Goal: Transaction & Acquisition: Purchase product/service

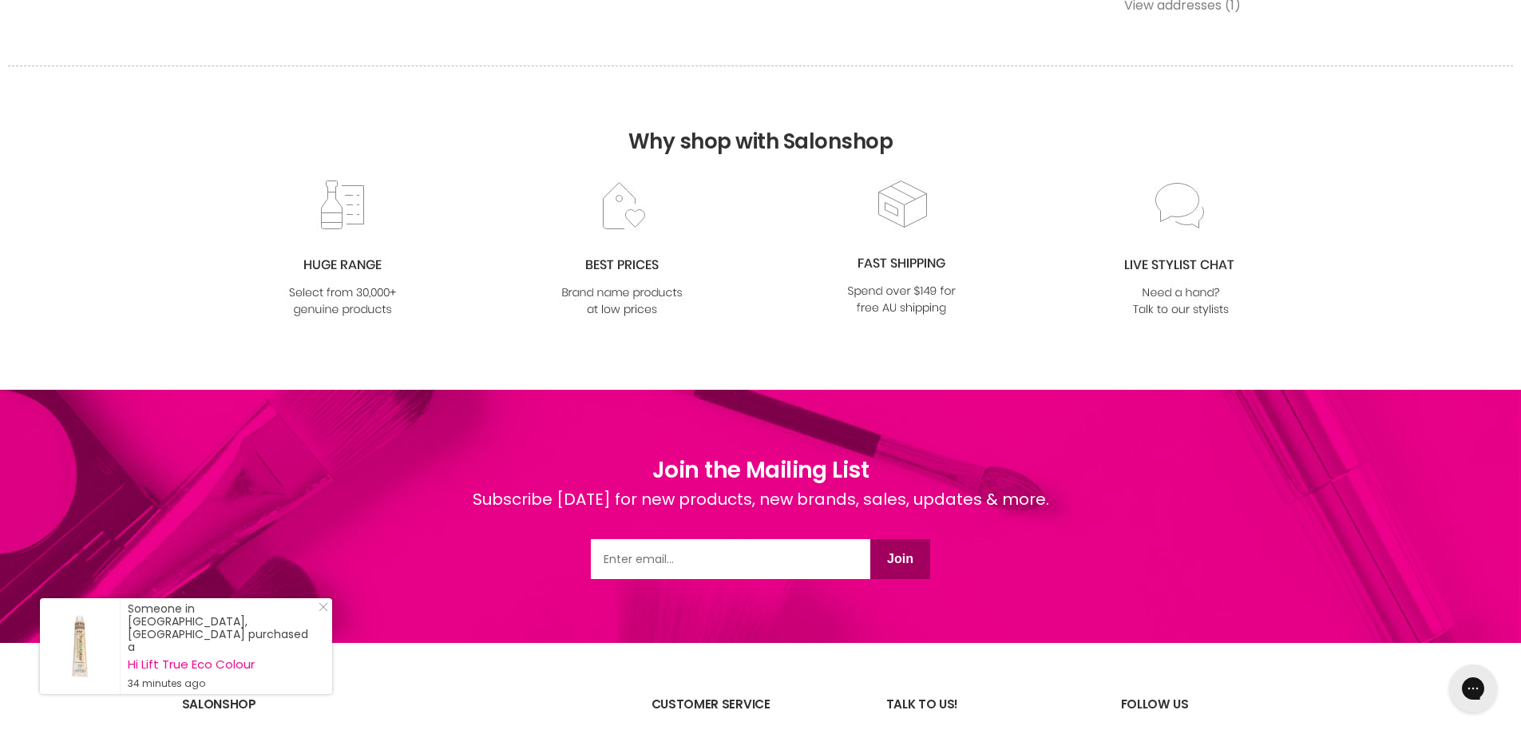
scroll to position [577, 0]
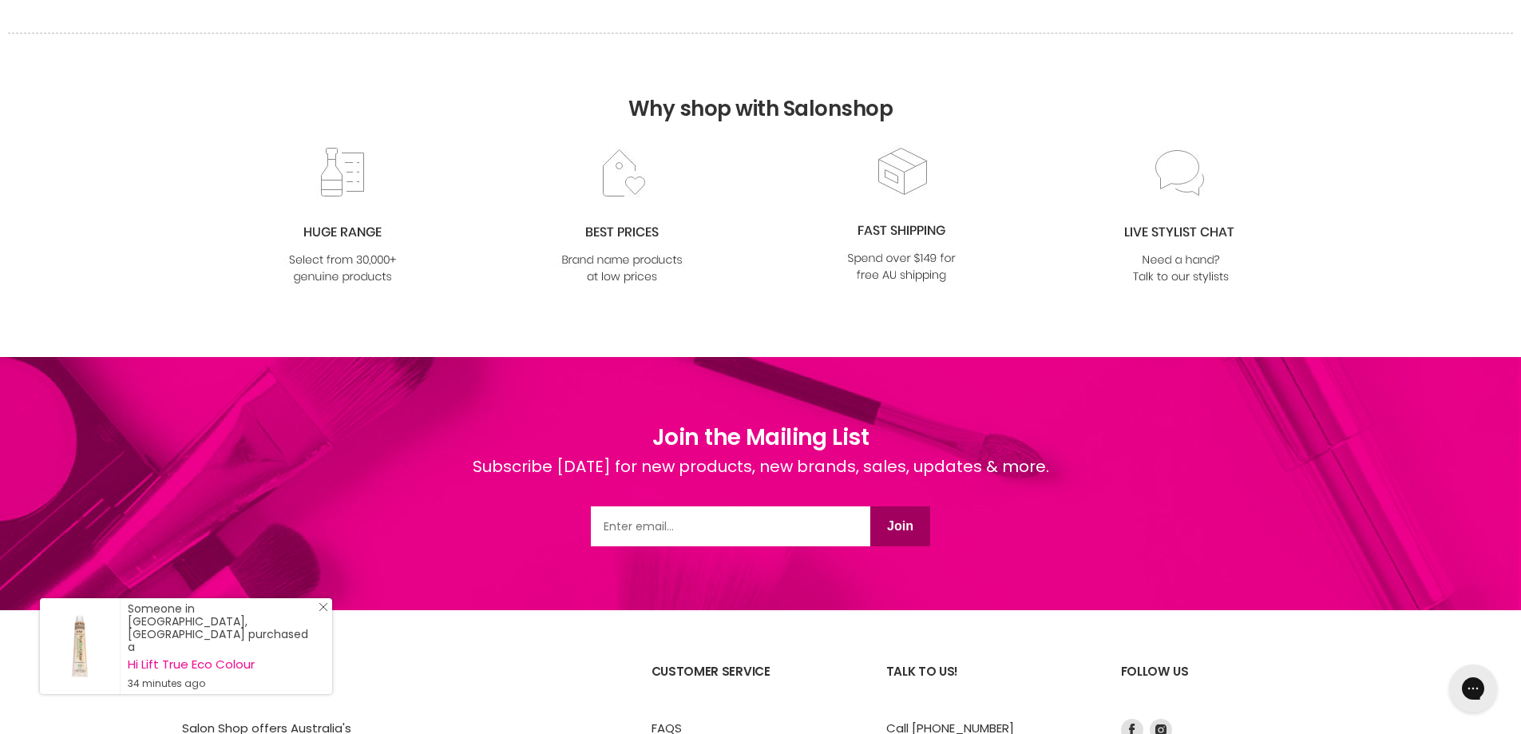
click at [323, 611] on line "Close Icon" at bounding box center [323, 607] width 8 height 8
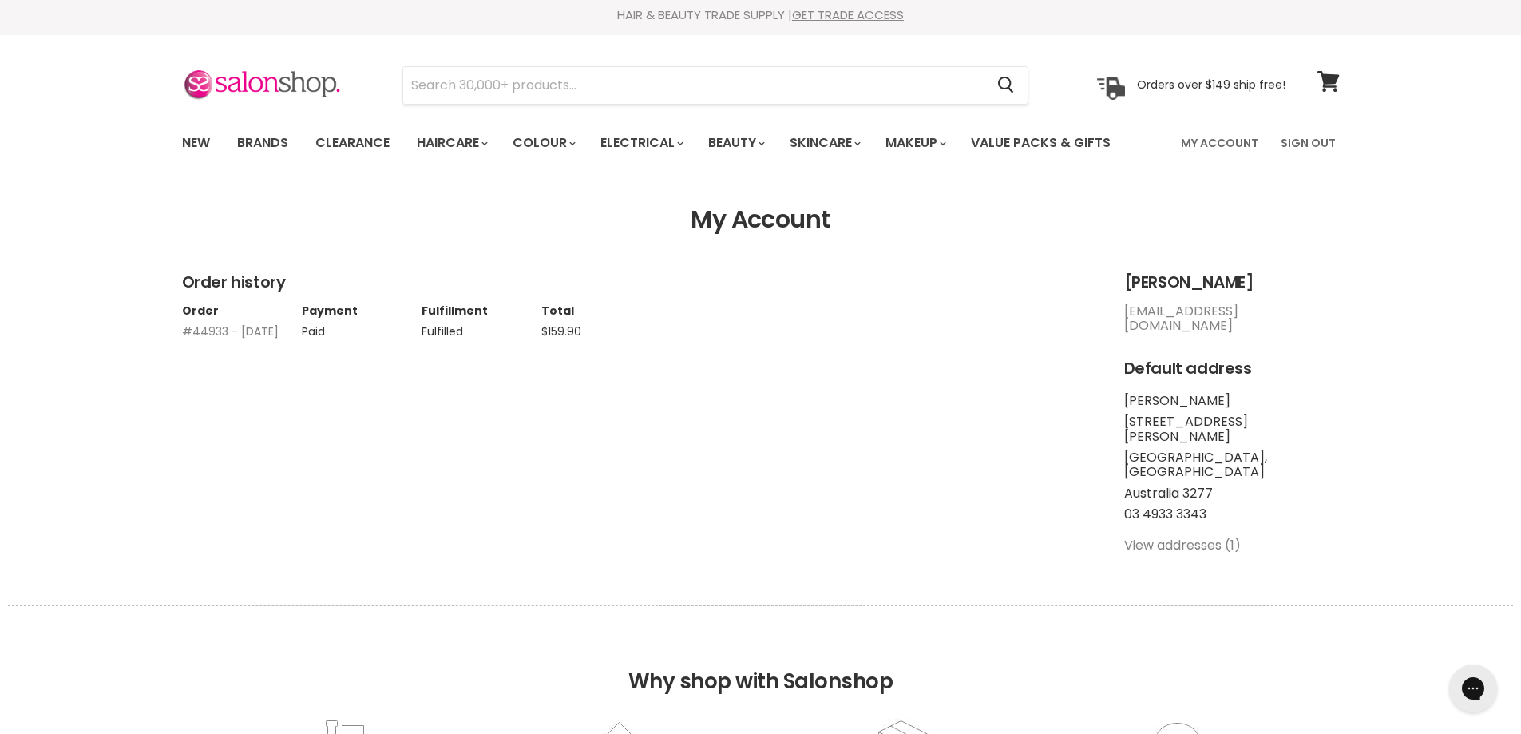
scroll to position [0, 0]
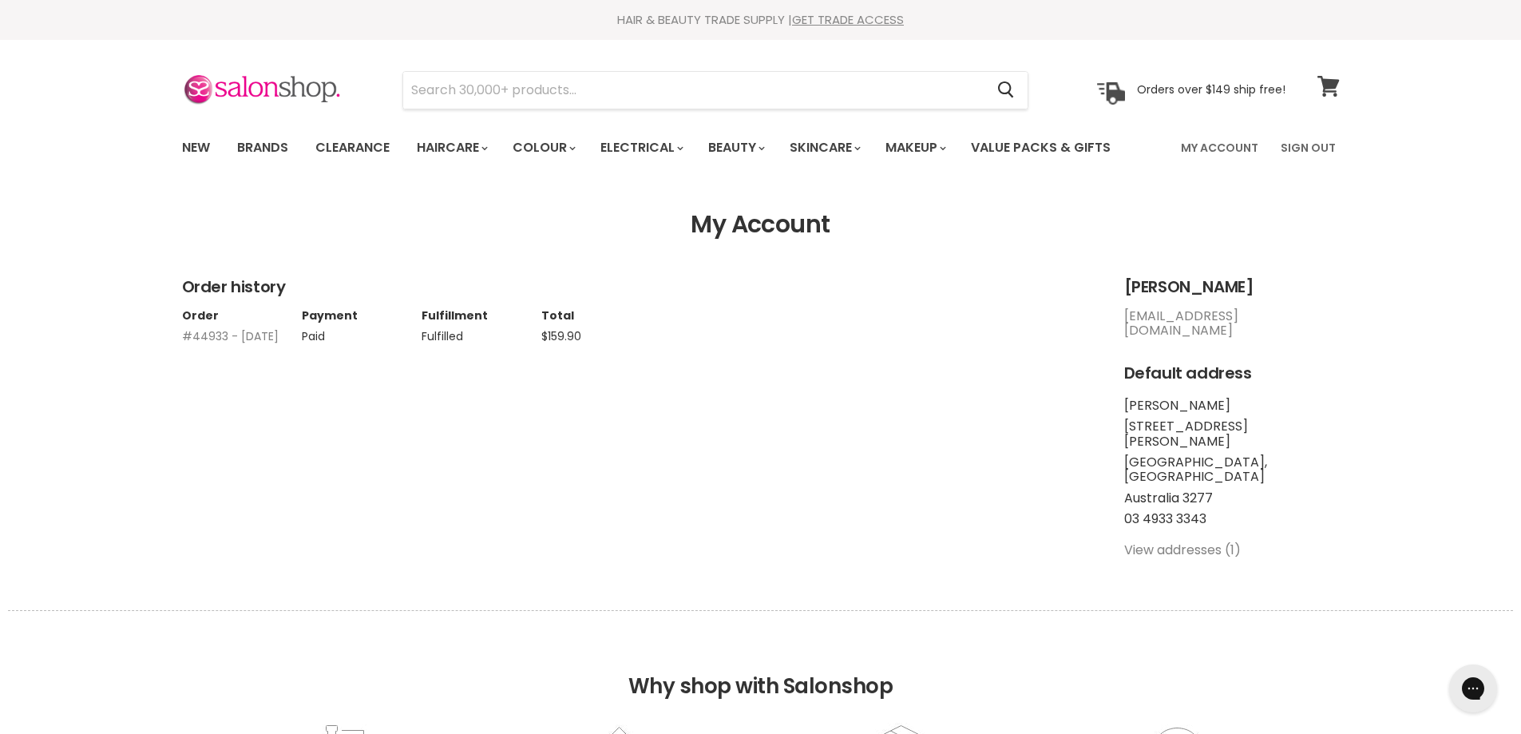
click at [1332, 82] on span at bounding box center [1339, 77] width 18 height 18
click at [321, 612] on icon "Close Icon" at bounding box center [324, 607] width 10 height 10
